Goal: Task Accomplishment & Management: Manage account settings

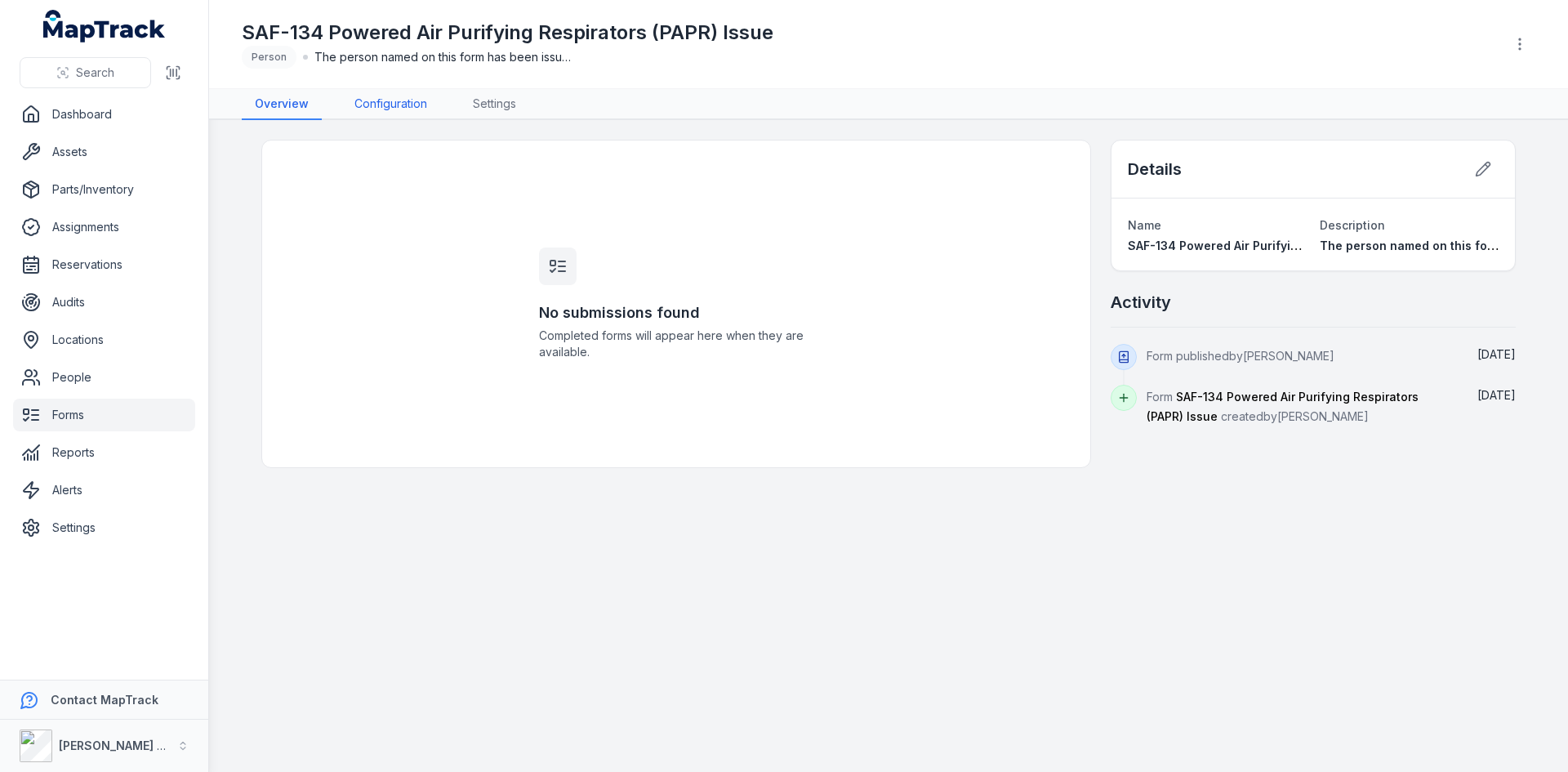
click at [377, 103] on link "Configuration" at bounding box center [391, 104] width 99 height 31
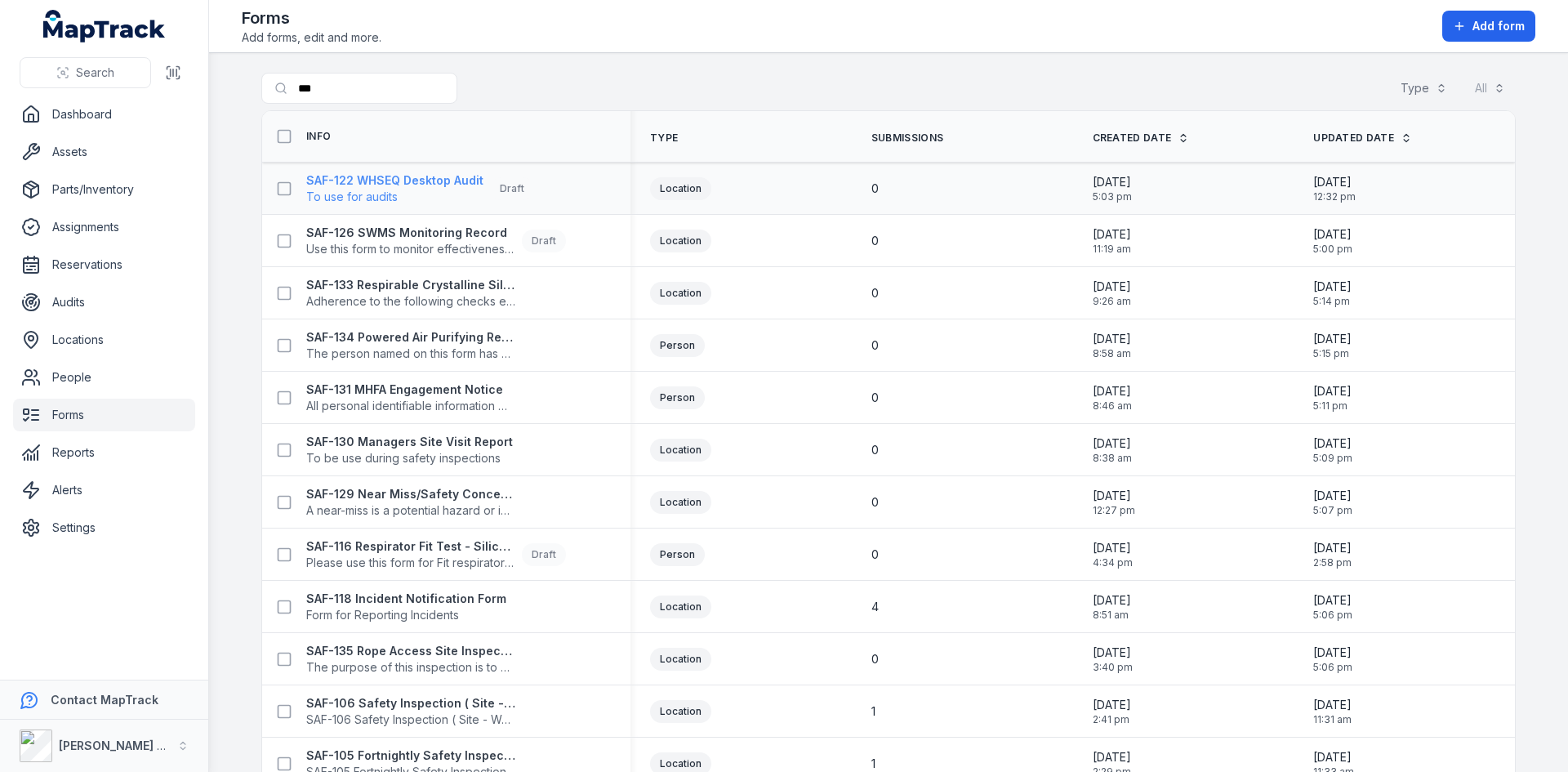
click at [419, 190] on span "To use for audits" at bounding box center [395, 196] width 177 height 16
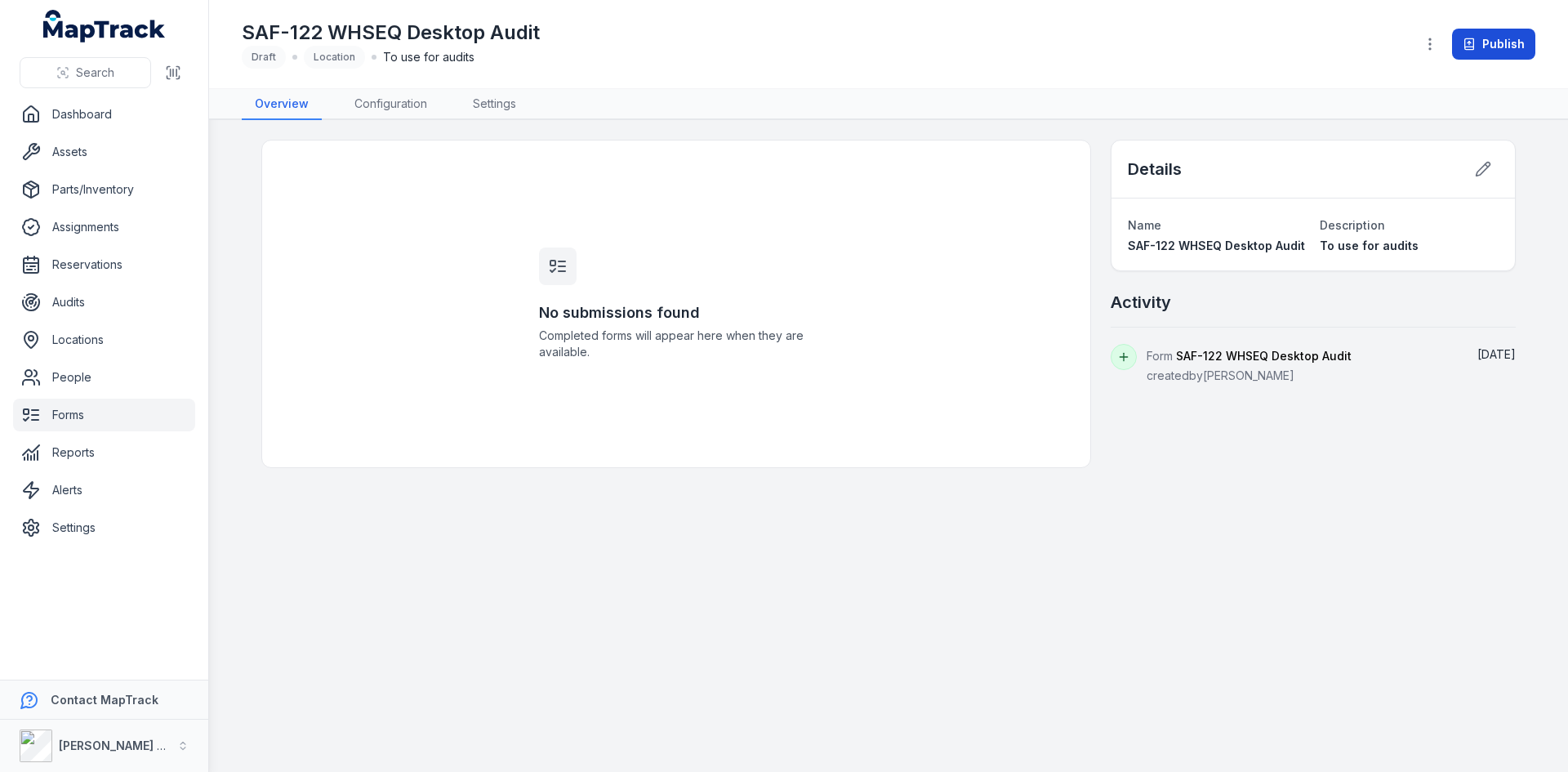
click at [1482, 46] on button "Publish" at bounding box center [1493, 44] width 83 height 31
